Goal: Find specific page/section: Find specific page/section

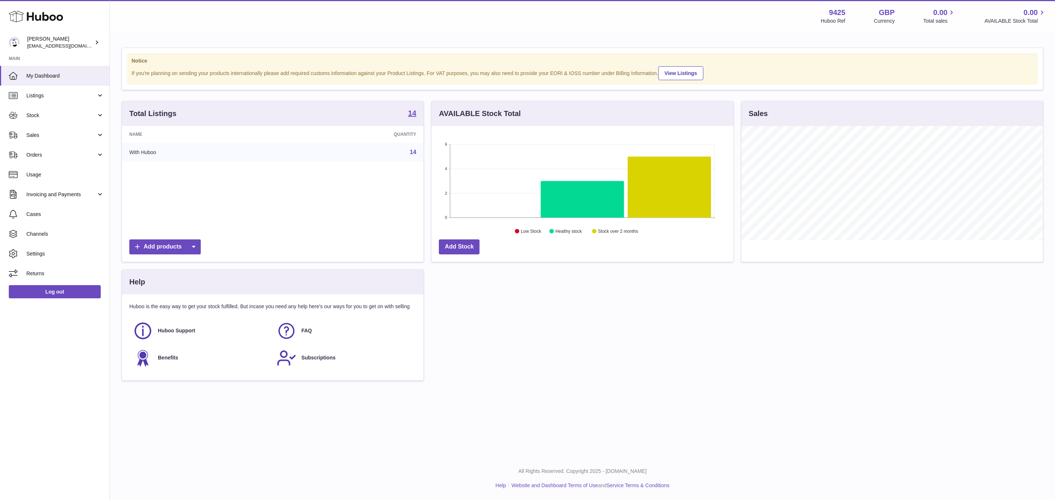
scroll to position [114, 301]
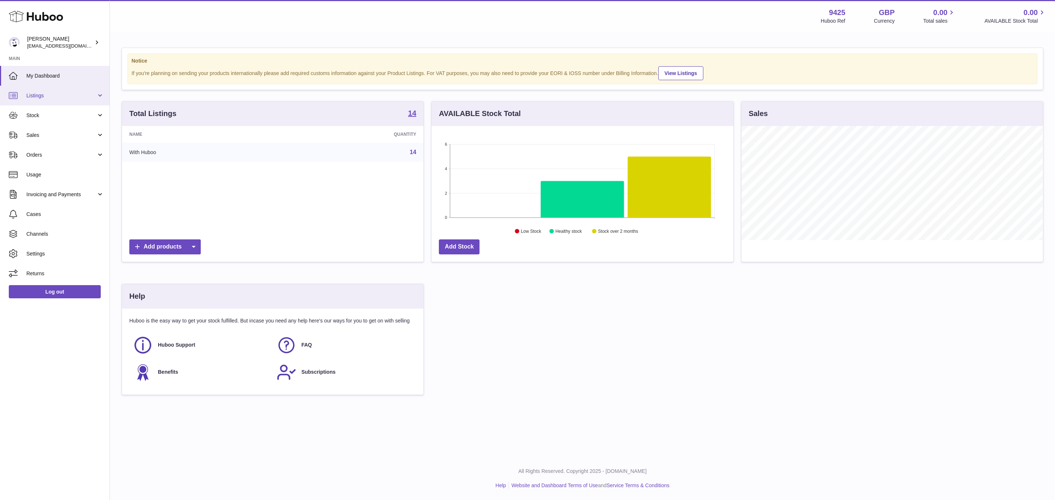
click at [65, 94] on span "Listings" at bounding box center [61, 95] width 70 height 7
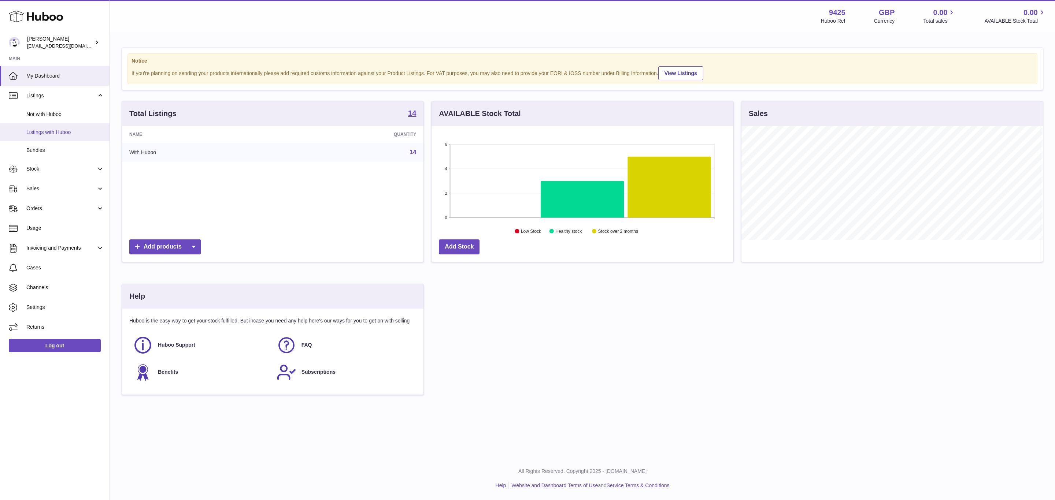
click at [74, 126] on link "Listings with Huboo" at bounding box center [55, 132] width 110 height 18
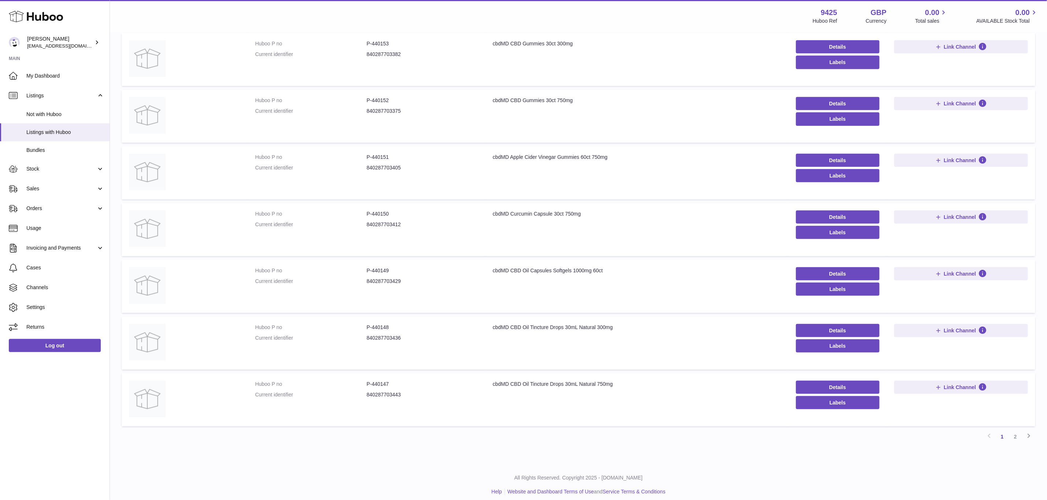
scroll to position [292, 0]
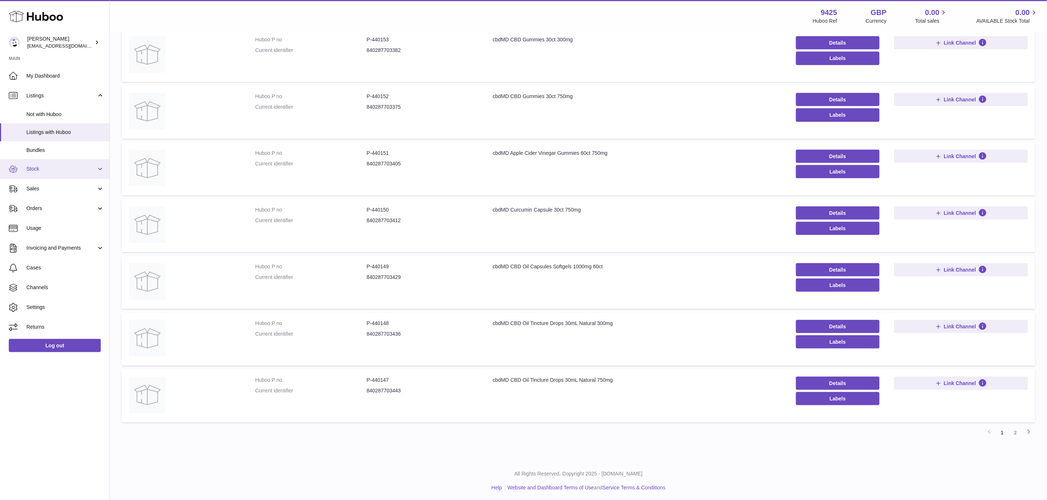
click at [76, 172] on span "Stock" at bounding box center [61, 169] width 70 height 7
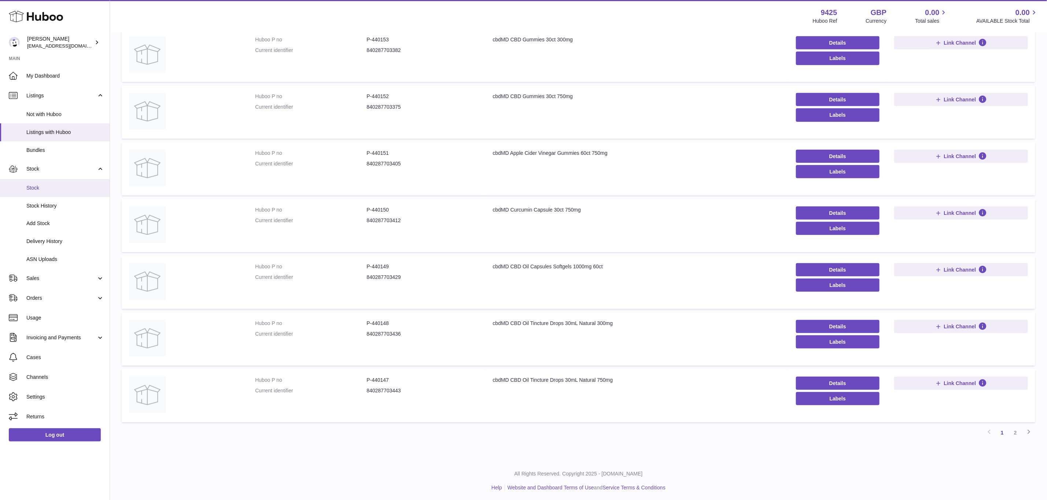
click at [71, 190] on span "Stock" at bounding box center [65, 188] width 78 height 7
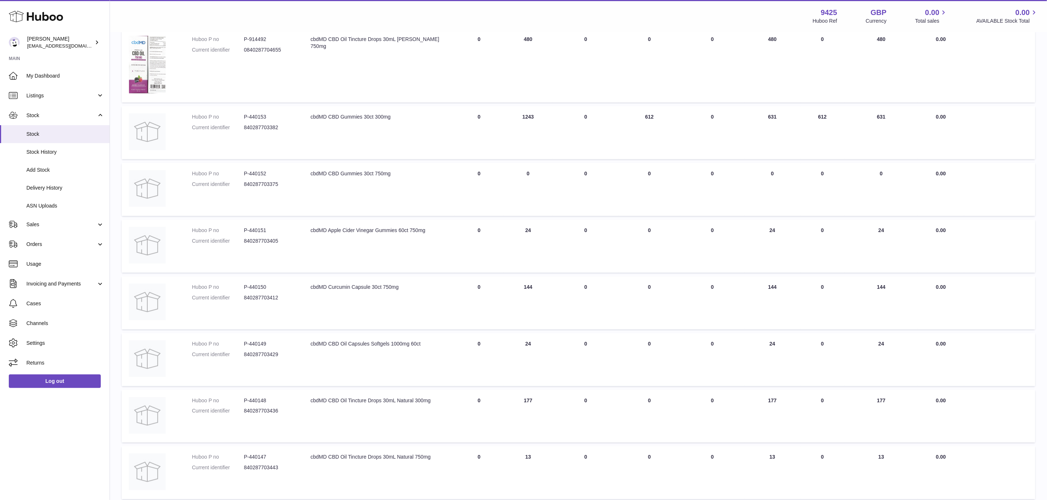
scroll to position [307, 0]
